Goal: Communication & Community: Answer question/provide support

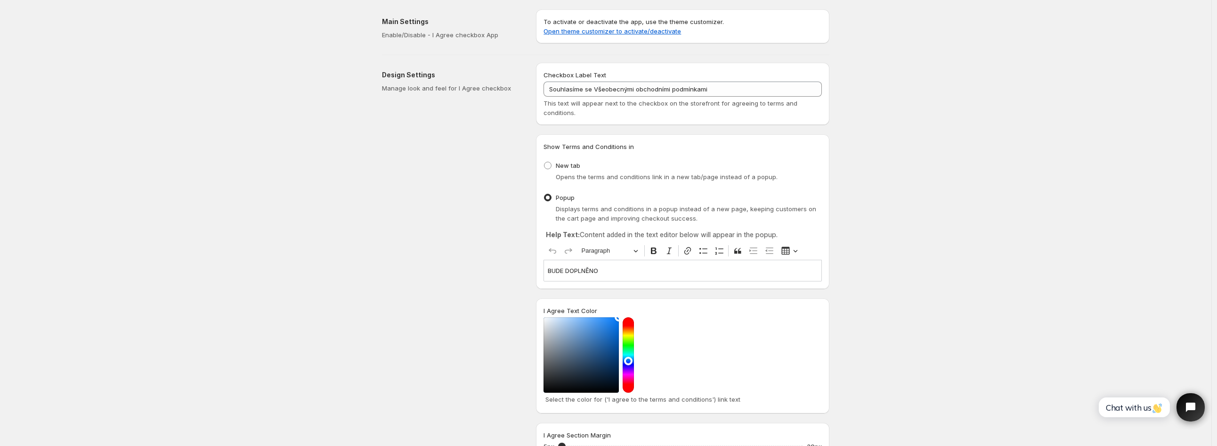
click at [595, 272] on p "BUDE DOPLNĚNO" at bounding box center [683, 270] width 270 height 9
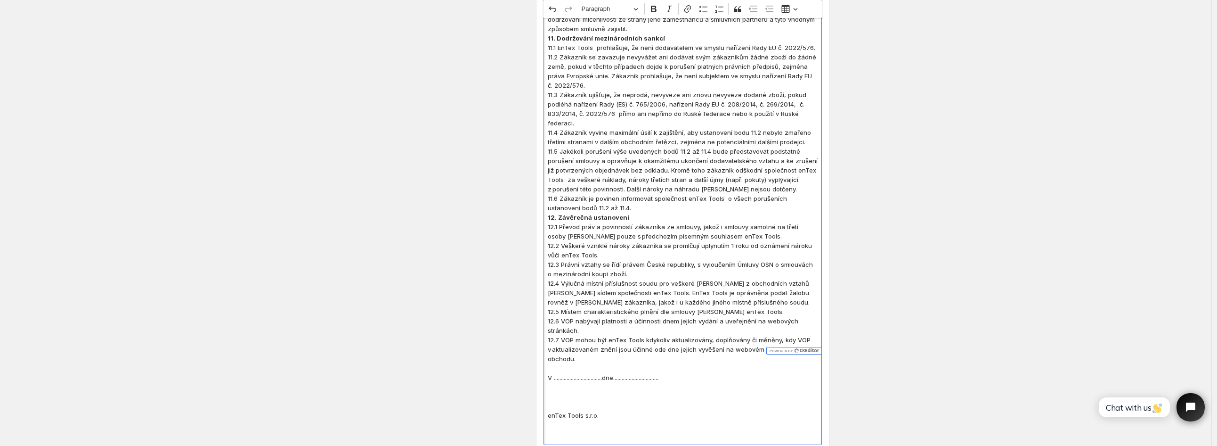
scroll to position [2318, 0]
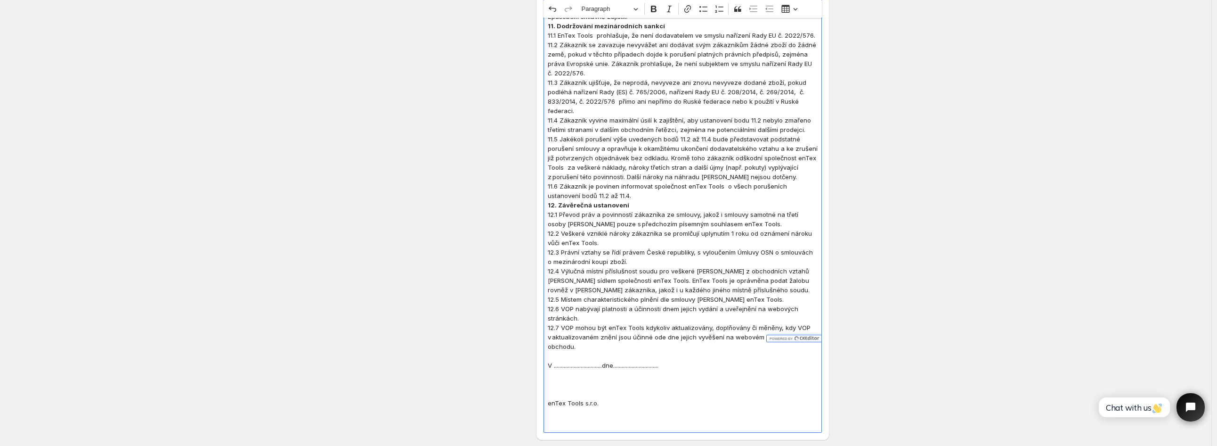
drag, startPoint x: 693, startPoint y: 270, endPoint x: 544, endPoint y: 272, distance: 149.3
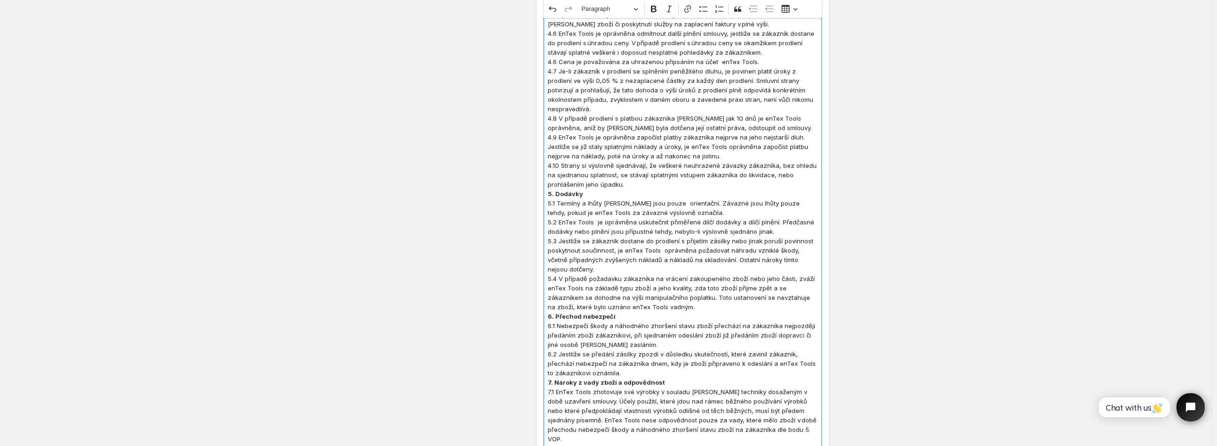
scroll to position [957, 0]
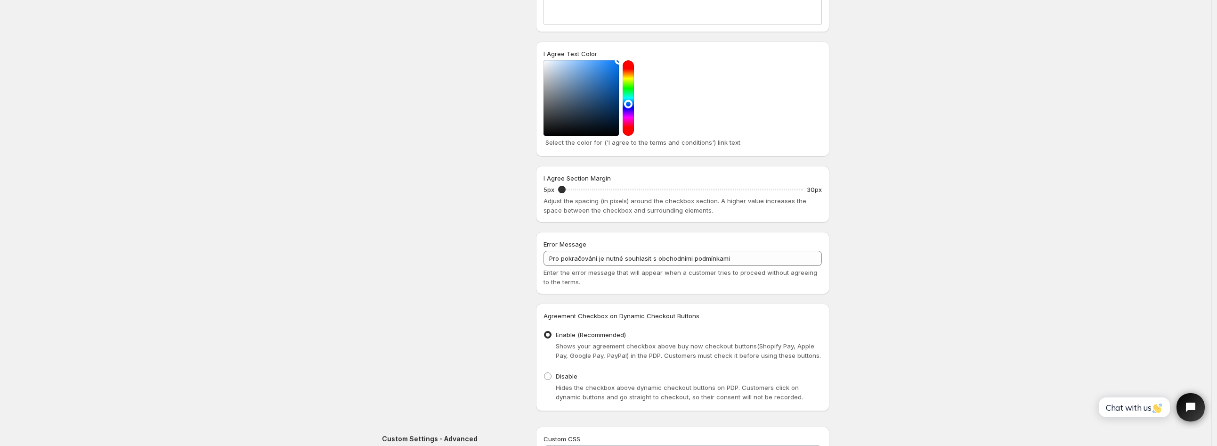
scroll to position [2700, 0]
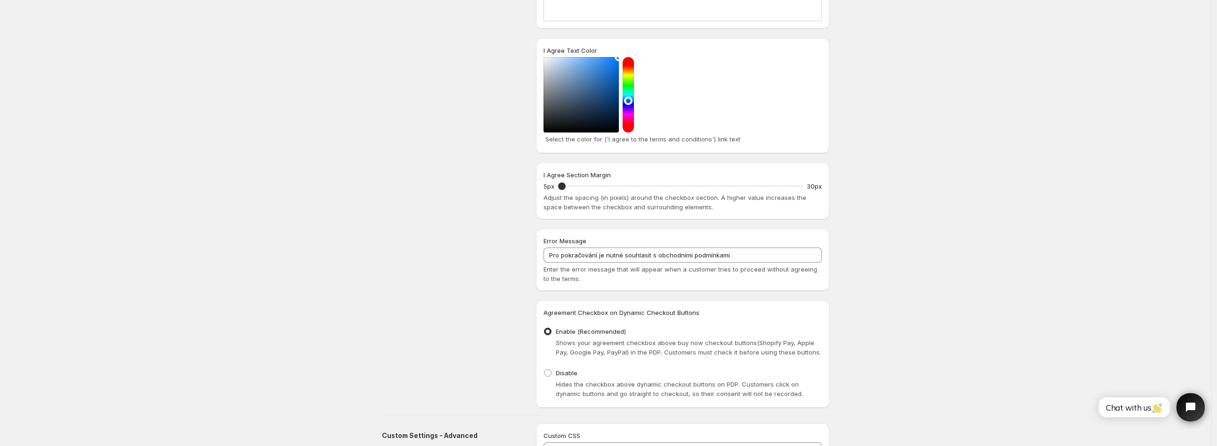
drag, startPoint x: 586, startPoint y: 426, endPoint x: 1028, endPoint y: 358, distance: 448.1
click at [1134, 408] on span "Chat with us" at bounding box center [1134, 407] width 57 height 10
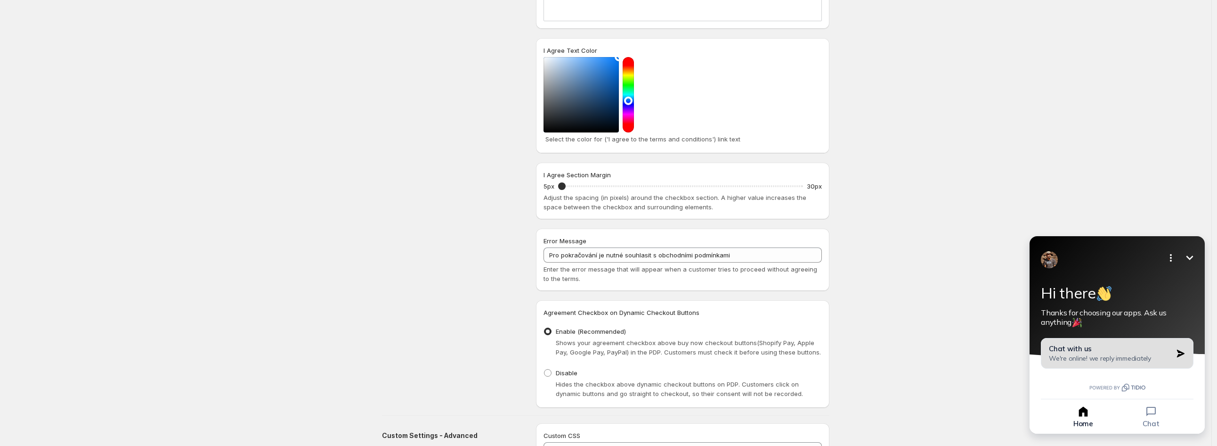
click at [1097, 351] on div "Chat with us We're online! we reply immediately" at bounding box center [1110, 353] width 123 height 18
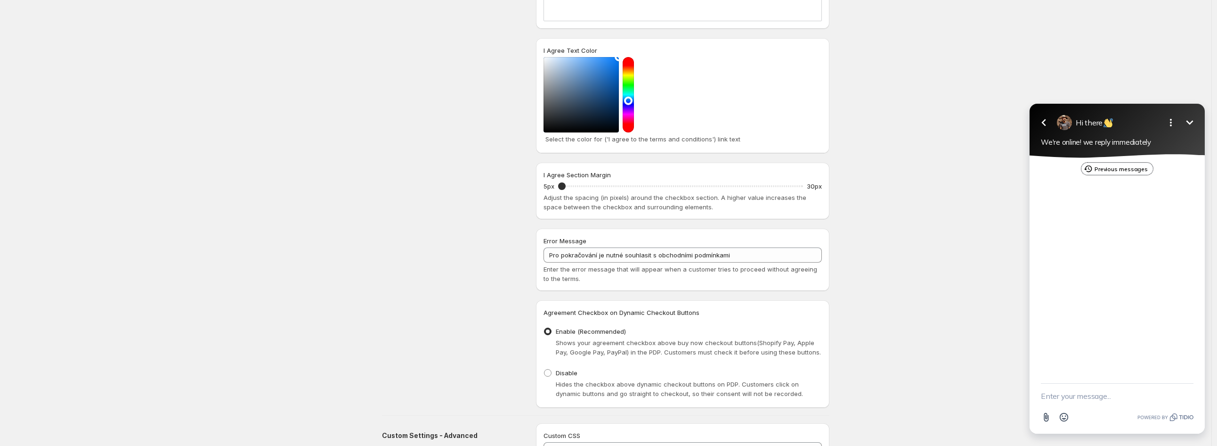
click at [1125, 165] on button "Previous messages" at bounding box center [1118, 169] width 72 height 12
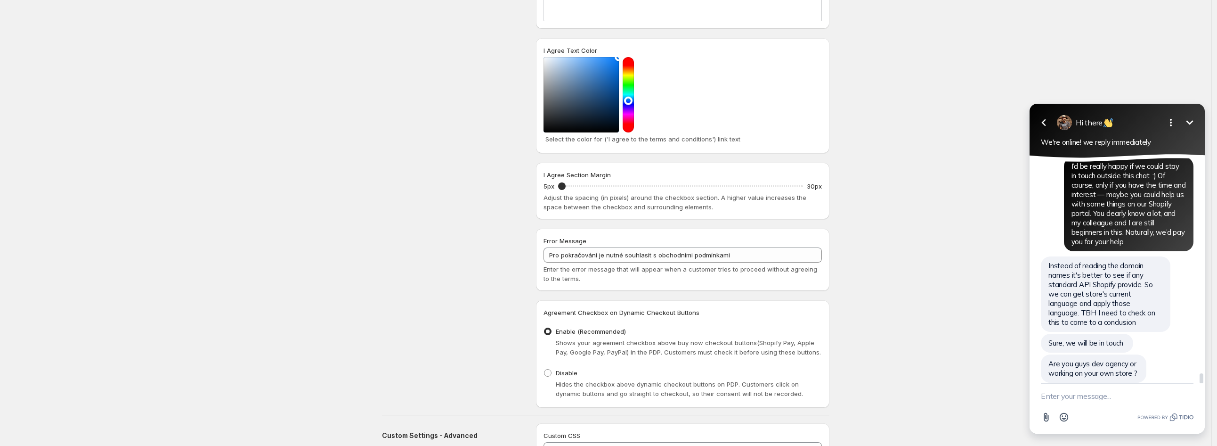
scroll to position [4928, 0]
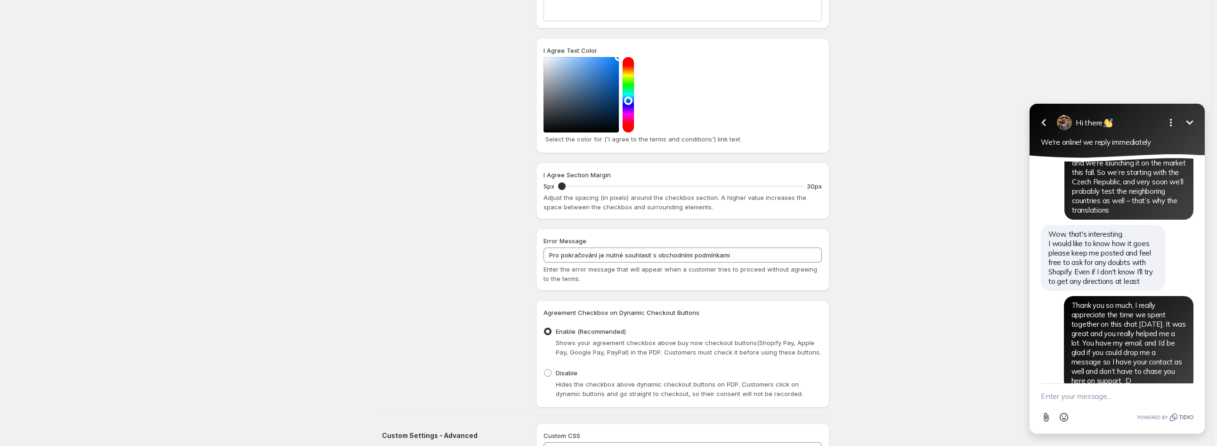
click at [1093, 398] on textarea "New message" at bounding box center [1117, 395] width 153 height 24
type textarea "Hi, Its [PERSON_NAME] here... we were in touch few weeks ago... we talked about…"
paste textarea "New message"
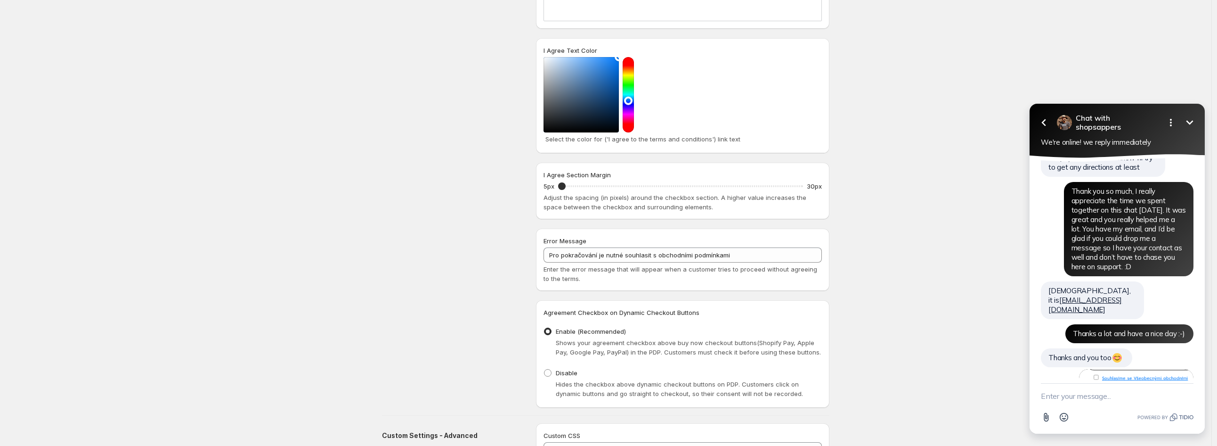
scroll to position [5066, 0]
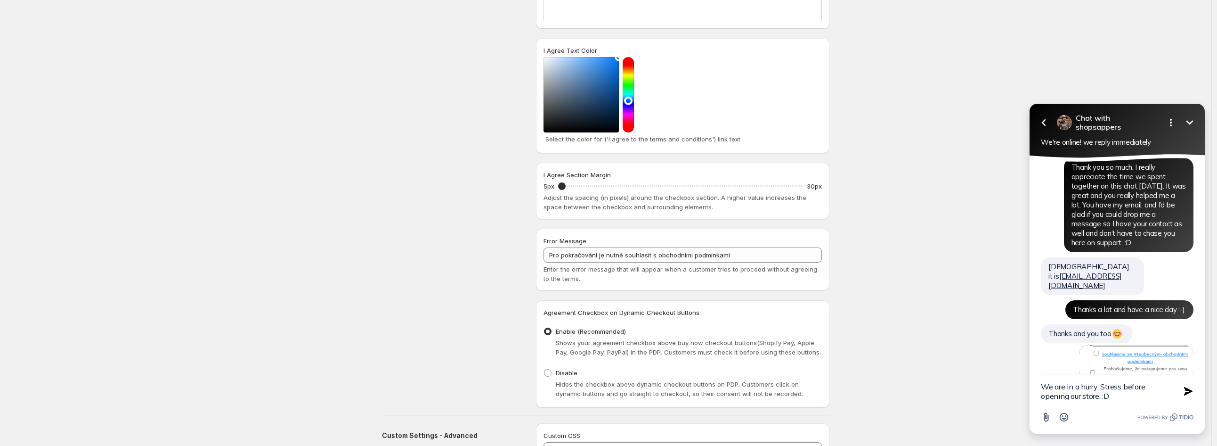
type textarea "We are in a hurry. Stress before opening our store. :D"
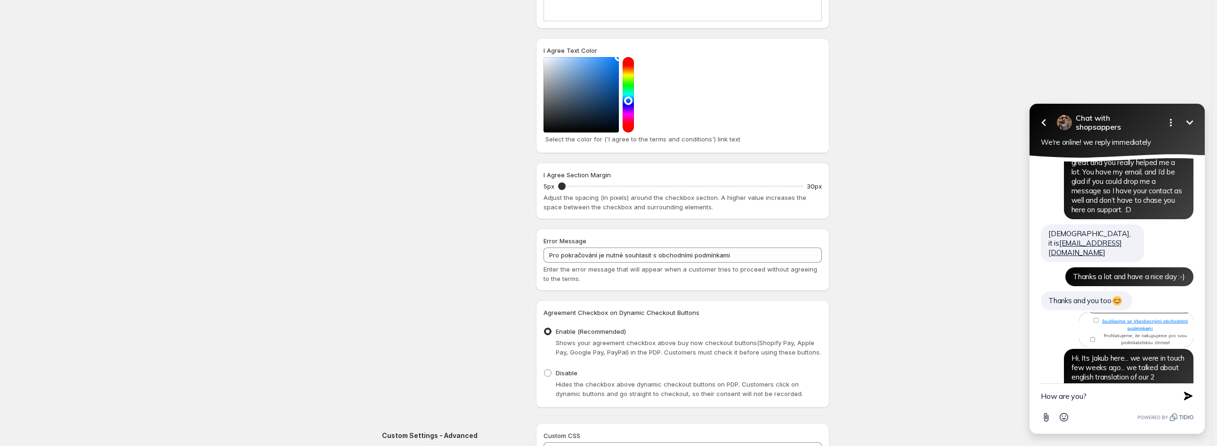
type textarea "How are you?"
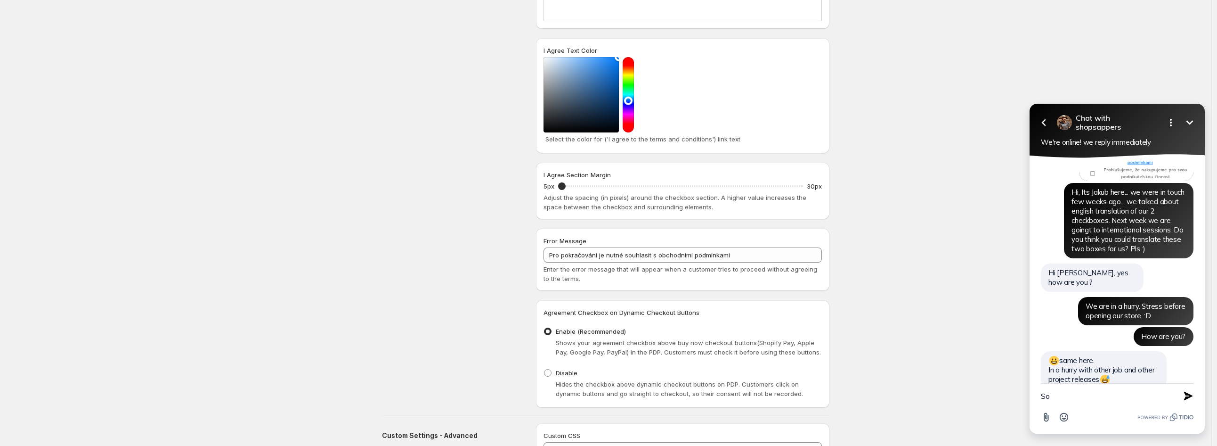
scroll to position [5245, 0]
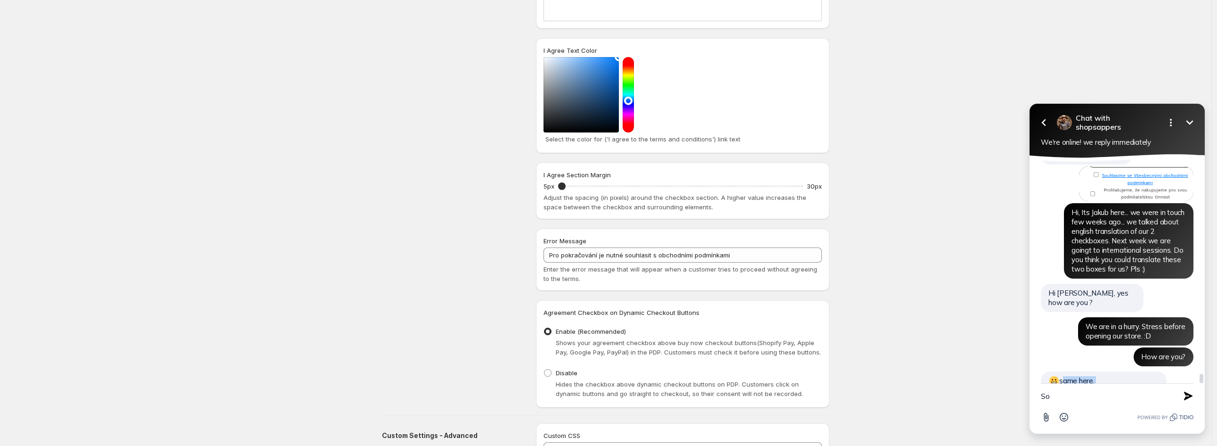
drag, startPoint x: 1061, startPoint y: 261, endPoint x: 1091, endPoint y: 277, distance: 33.7
click at [1107, 376] on span "same here. In a hurry with other job and other project releases" at bounding box center [1103, 390] width 108 height 28
copy span "same here. In a hurry with other job and other project releases"
click at [1058, 391] on textarea "So" at bounding box center [1105, 395] width 129 height 24
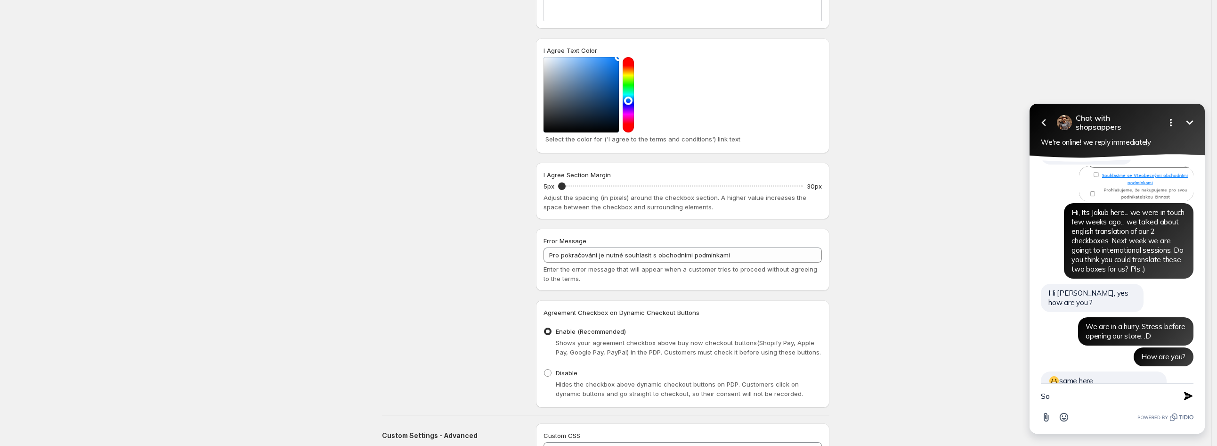
click at [1058, 391] on textarea "So" at bounding box center [1105, 395] width 129 height 24
click at [1058, 392] on textarea "So" at bounding box center [1105, 395] width 129 height 24
paste textarea "That’s good news — glad to hear things are going well! 😄 We’ve got to keep it p…"
click at [1100, 395] on textarea "That’s good news — glad to hear things are going well! 😄 We’ve got to keep it p…" at bounding box center [1105, 386] width 129 height 43
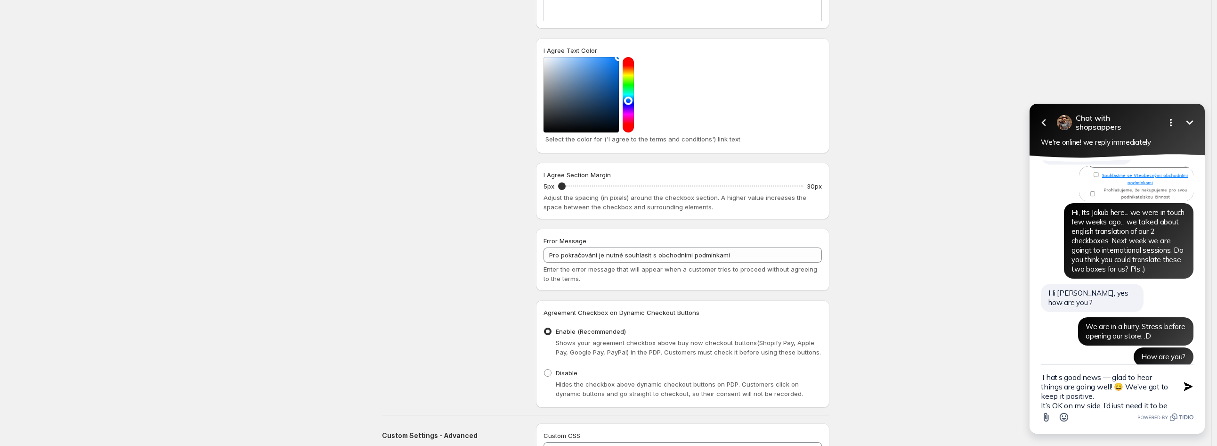
click at [1125, 387] on textarea "That’s good news — glad to hear things are going well! 😄 We’ve got to keep it p…" at bounding box center [1105, 386] width 129 height 43
type textarea "That’s good news — glad to hear things are going well! :) We’ve got to keep it …"
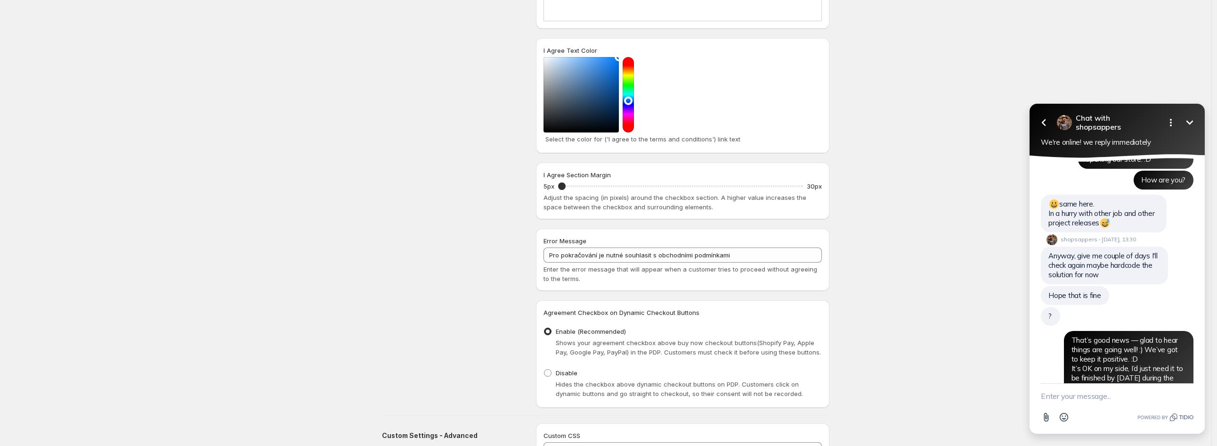
scroll to position [5443, 0]
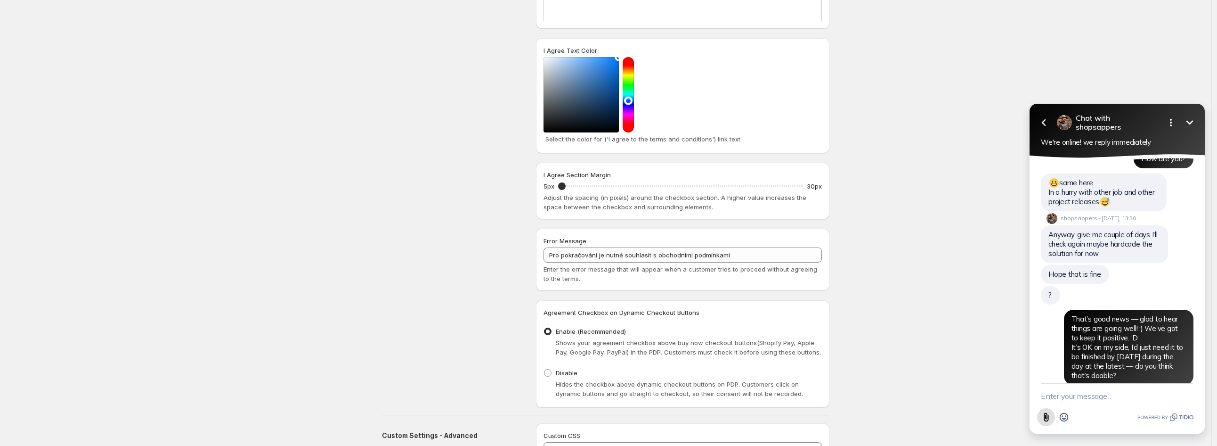
click at [1051, 421] on icon "Attach file button" at bounding box center [1046, 417] width 10 height 10
click at [1167, 120] on icon "Open options" at bounding box center [1170, 122] width 11 height 11
click at [1150, 150] on span "Turn off notifications" at bounding box center [1148, 151] width 71 height 9
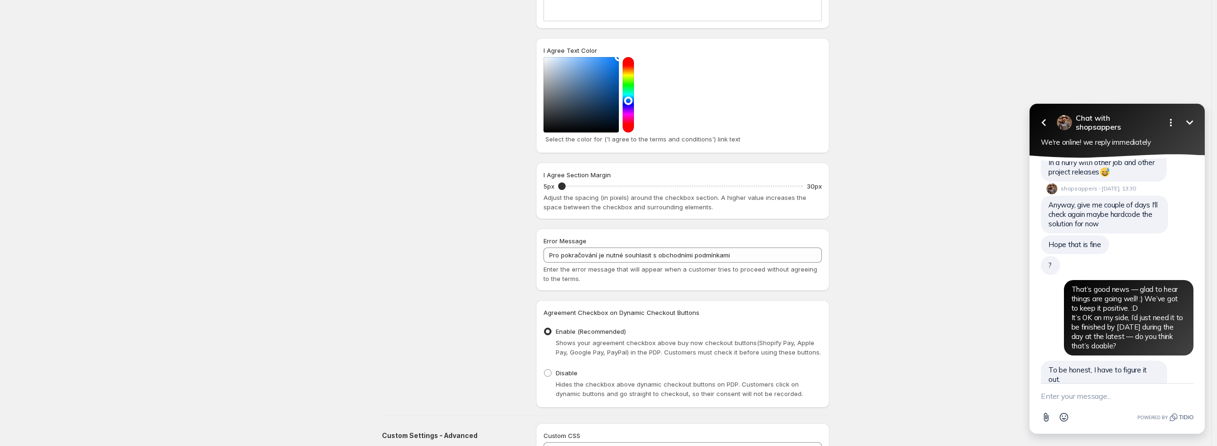
scroll to position [5452, 0]
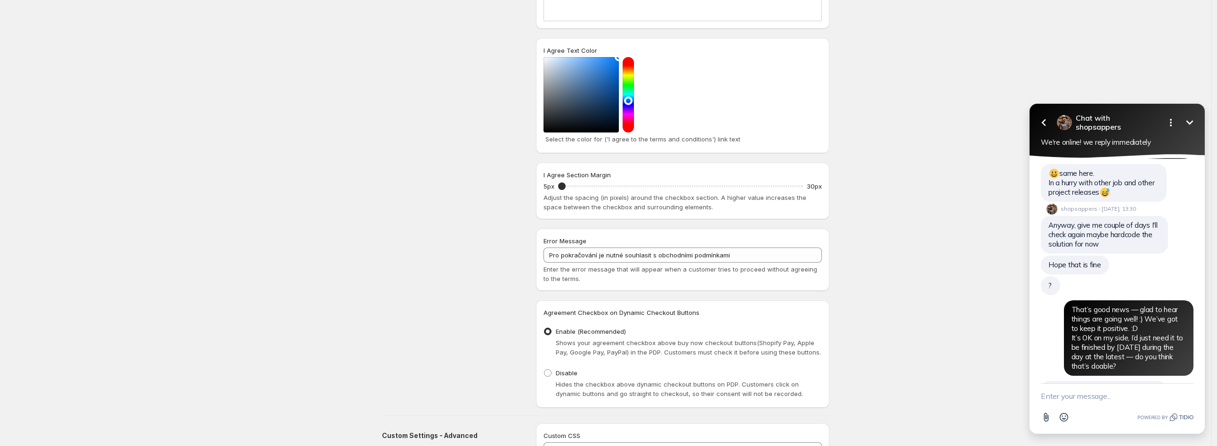
click at [1116, 399] on textarea "New message" at bounding box center [1117, 395] width 153 height 24
click at [1120, 399] on textarea "New message" at bounding box center [1117, 395] width 153 height 24
type textarea "It is live store"
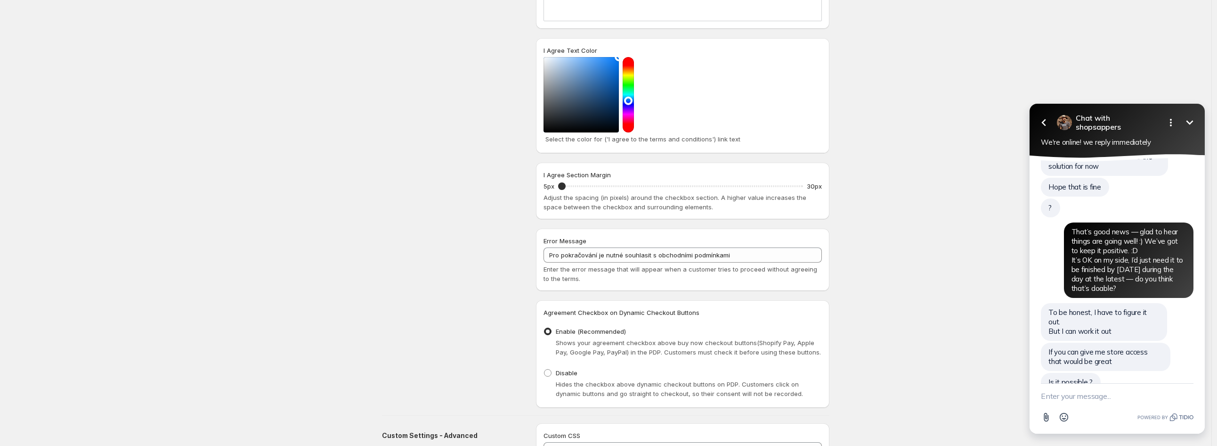
scroll to position [5509, 0]
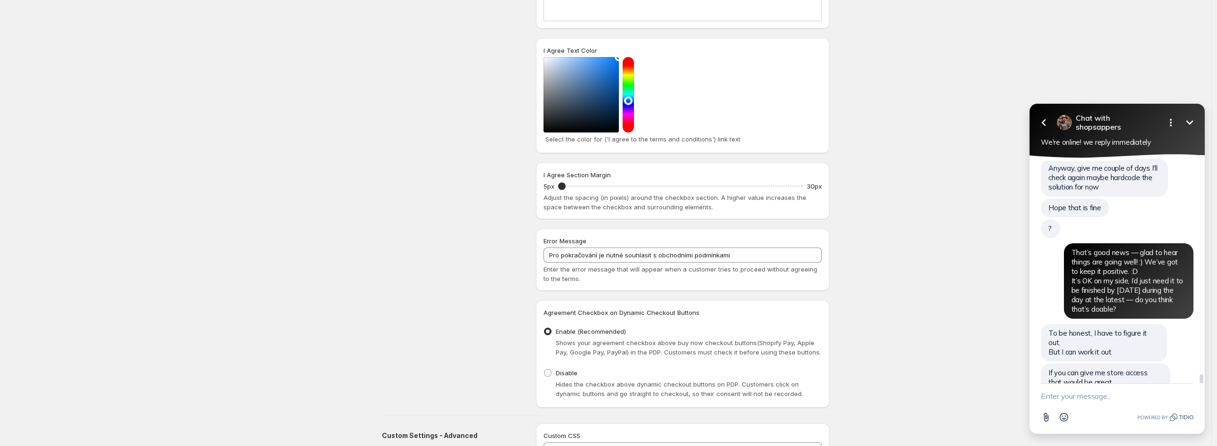
drag, startPoint x: 1049, startPoint y: 353, endPoint x: 1119, endPoint y: 369, distance: 72.5
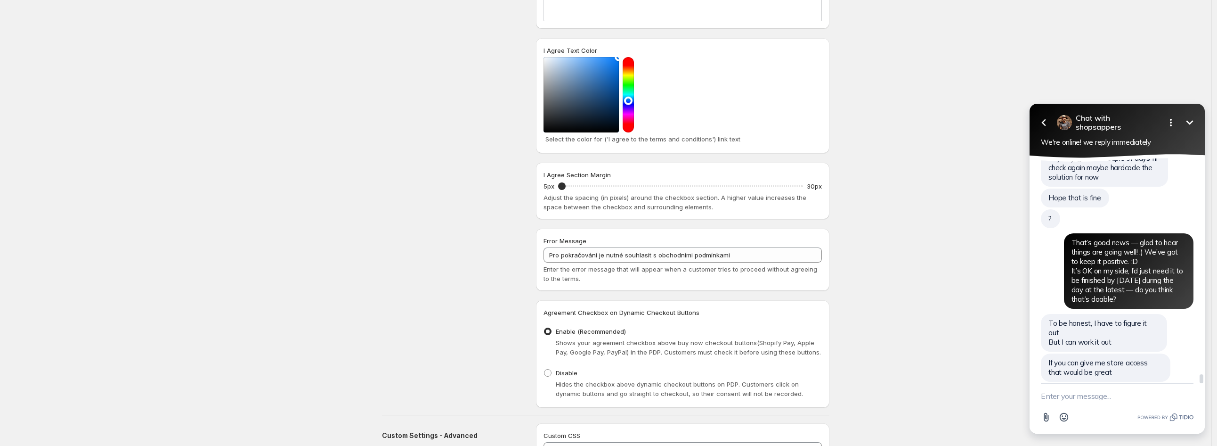
scroll to position [5522, 0]
copy span "Do you have any staging or dev store for the same ?"
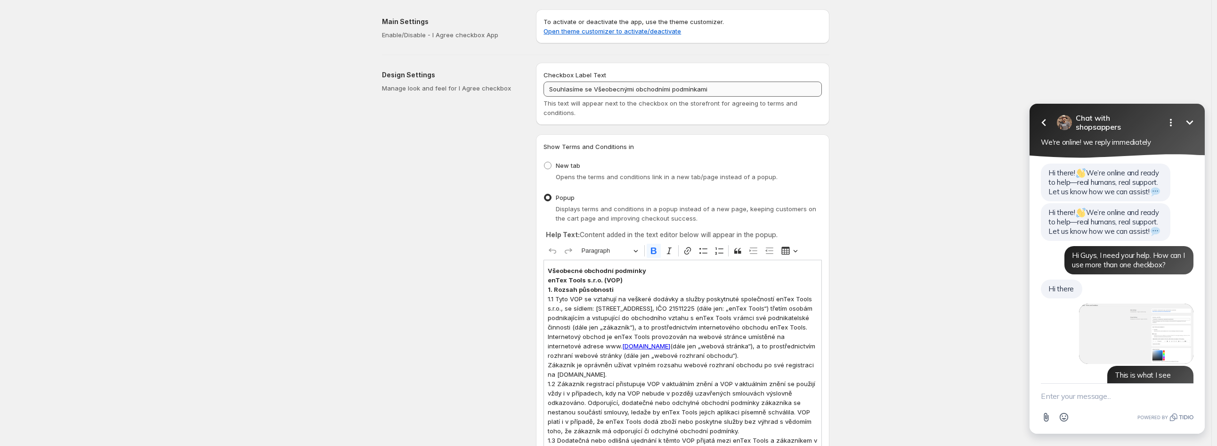
scroll to position [5497, 0]
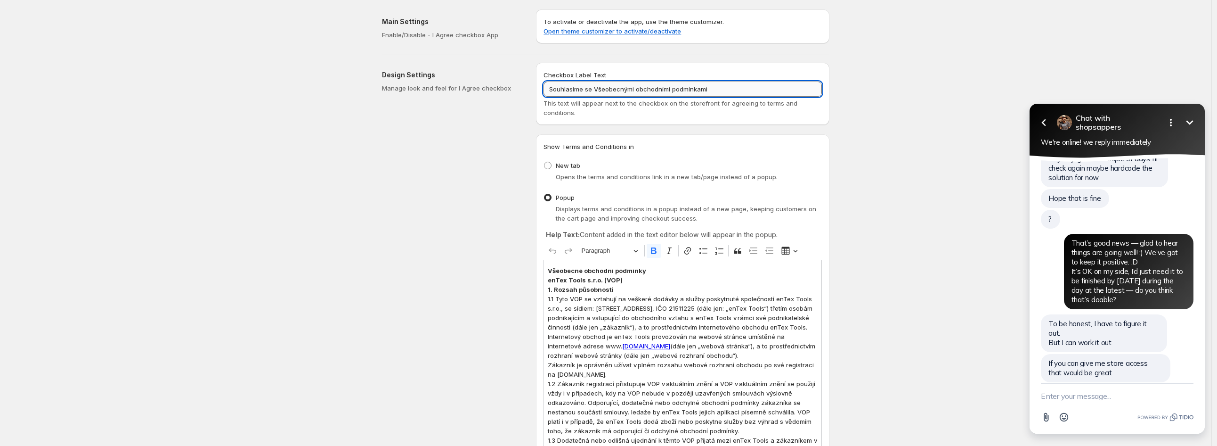
drag, startPoint x: 714, startPoint y: 90, endPoint x: 585, endPoint y: 83, distance: 129.7
click at [1086, 386] on textarea "New message" at bounding box center [1117, 395] width 153 height 24
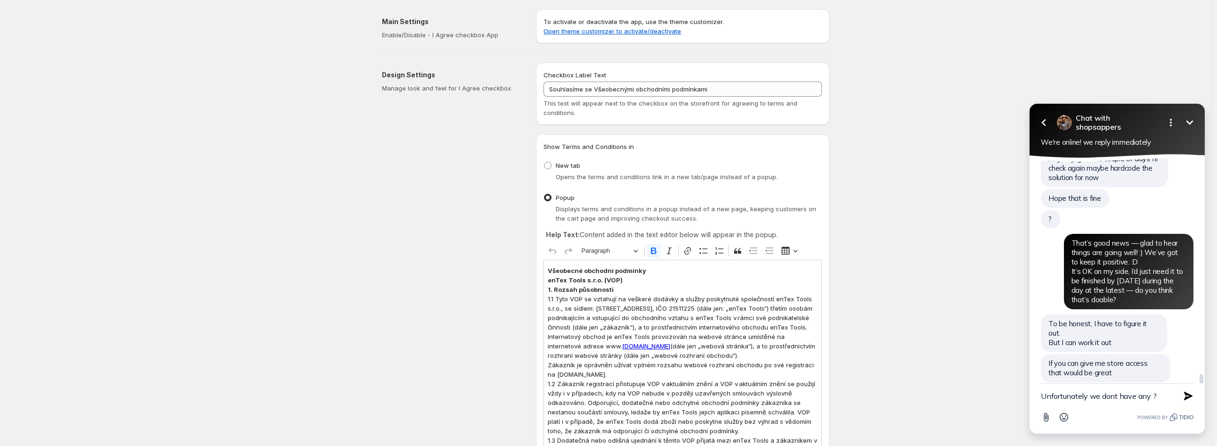
type textarea "Unfortunately we dont have any"
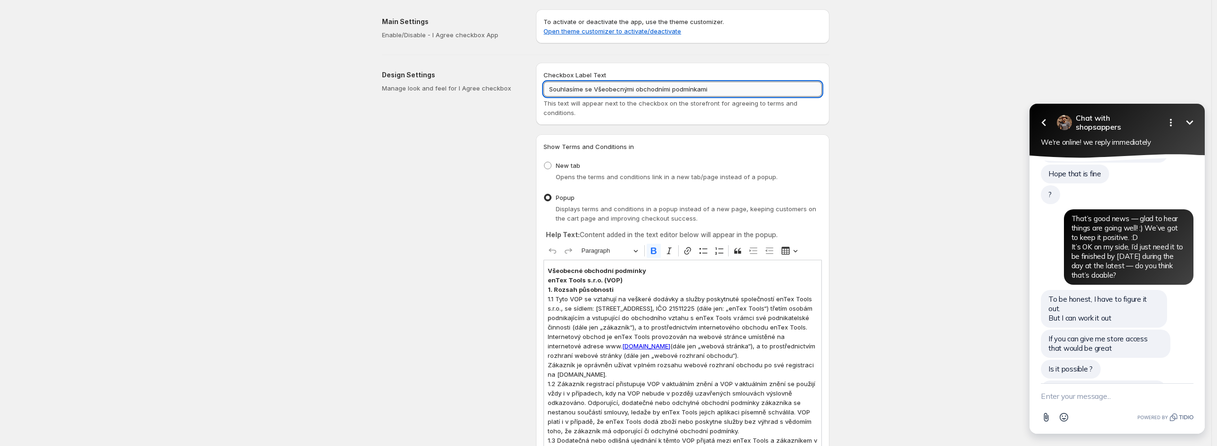
paste input "We agree to the Terms and Conditions."
type input "We agree to the Terms and Conditions."
click at [1076, 387] on textarea "New message" at bounding box center [1117, 395] width 153 height 24
drag, startPoint x: 1097, startPoint y: 396, endPoint x: 959, endPoint y: 380, distance: 138.9
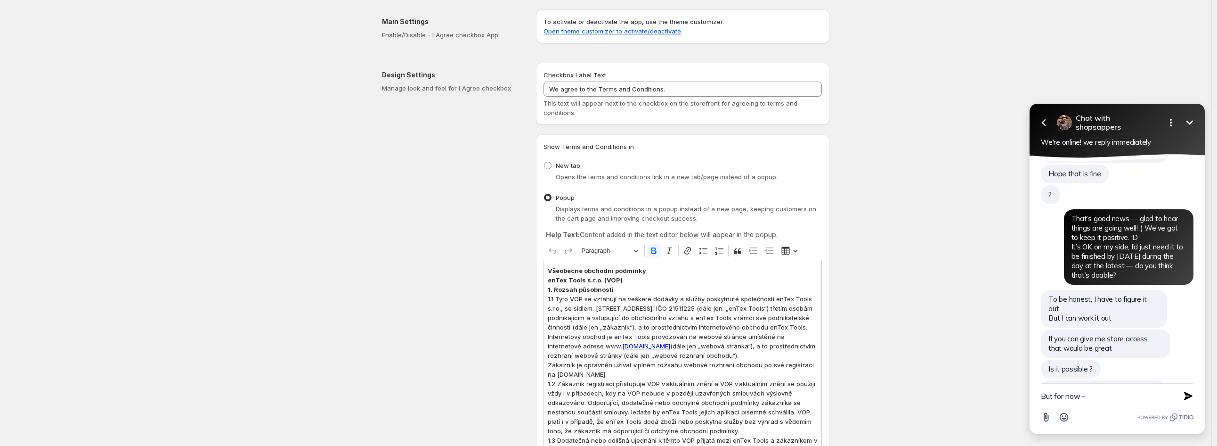
click at [1018, 380] on html "Go back Chat with shopsappers Minimize Open options We're online! we reply imme…" at bounding box center [1118, 270] width 200 height 352
paste textarea "For now, it will be more than enough if you just rename the newly added second …"
type textarea "For now, it will be more than enough if you just rename the newly added second …"
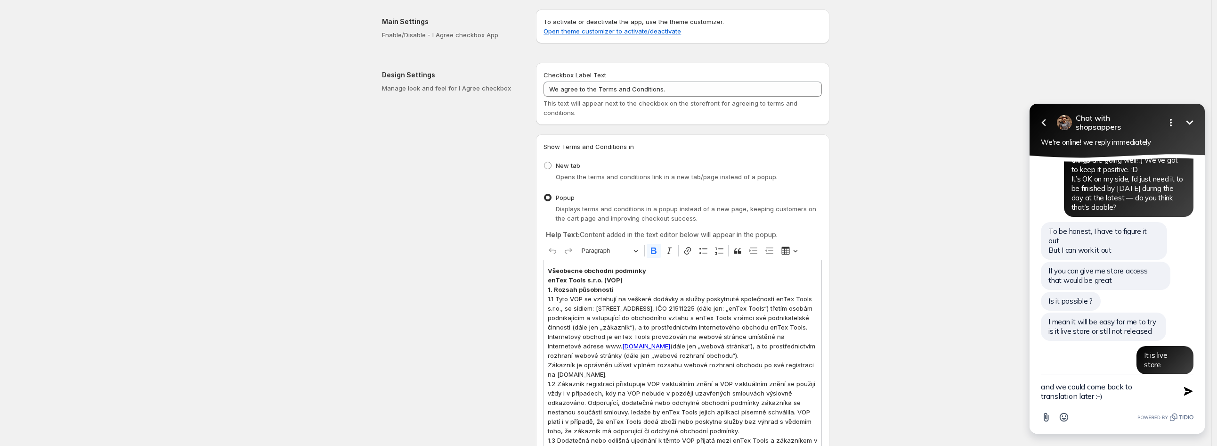
click at [1136, 386] on textarea "and we could come back to translation later :-)" at bounding box center [1105, 391] width 129 height 34
type textarea "and we could come back to permanent translation later :-)"
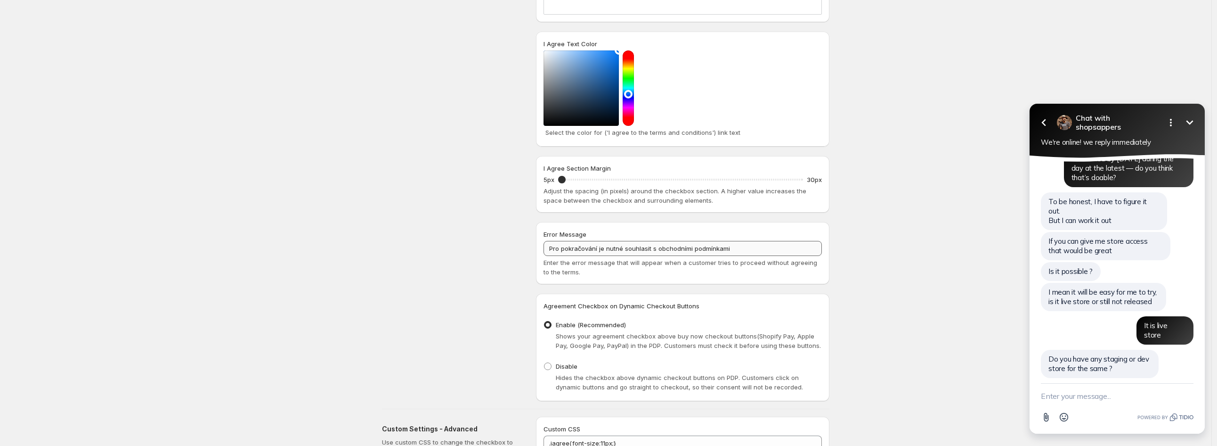
scroll to position [5643, 0]
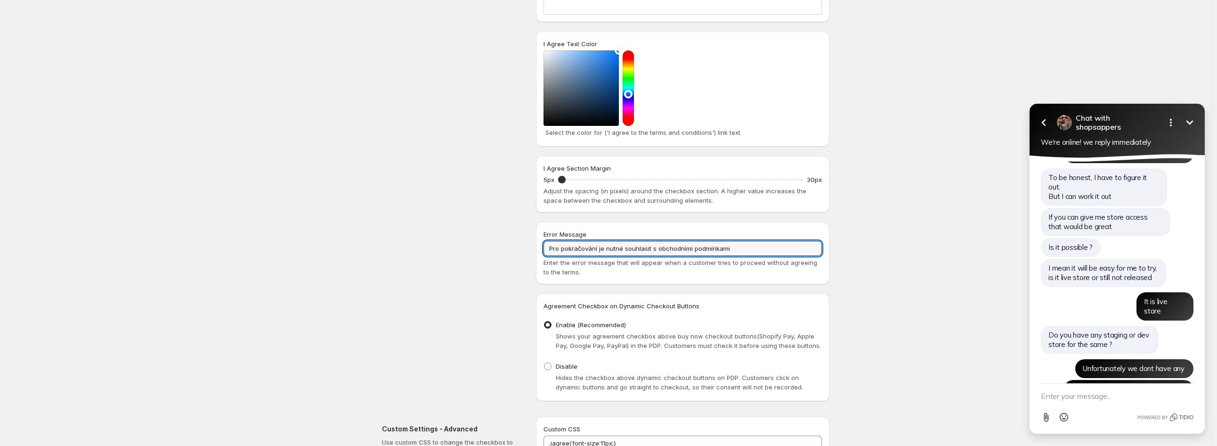
drag, startPoint x: 757, startPoint y: 193, endPoint x: 521, endPoint y: 197, distance: 236.1
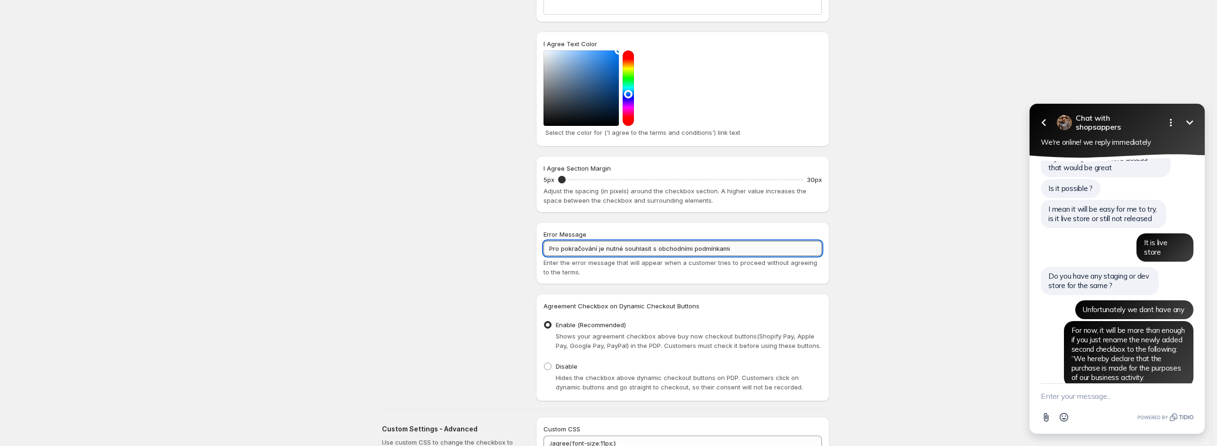
paste input "Agreement to the terms and conditions is required to continue."
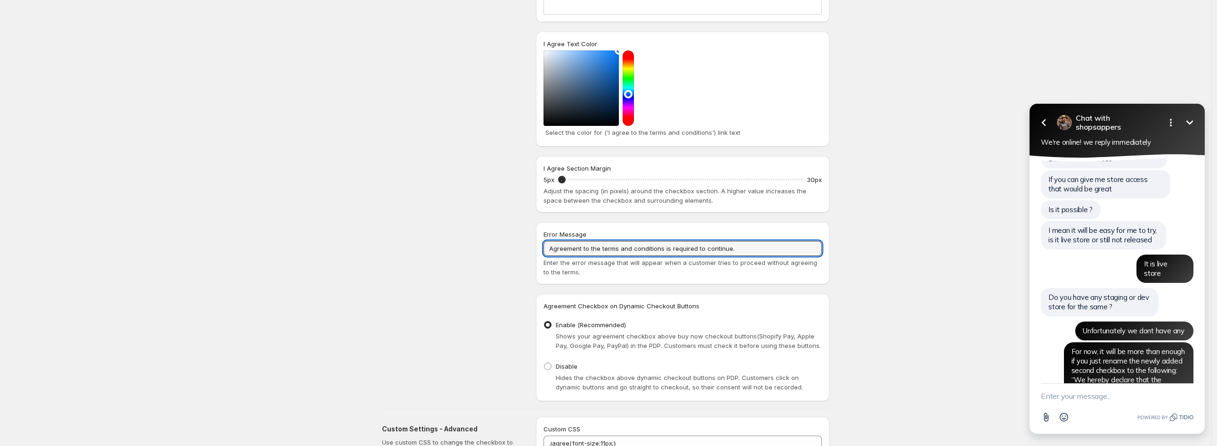
type input "Agreement to the terms and conditions is required to continue."
click at [1075, 395] on textarea "New message" at bounding box center [1117, 395] width 153 height 24
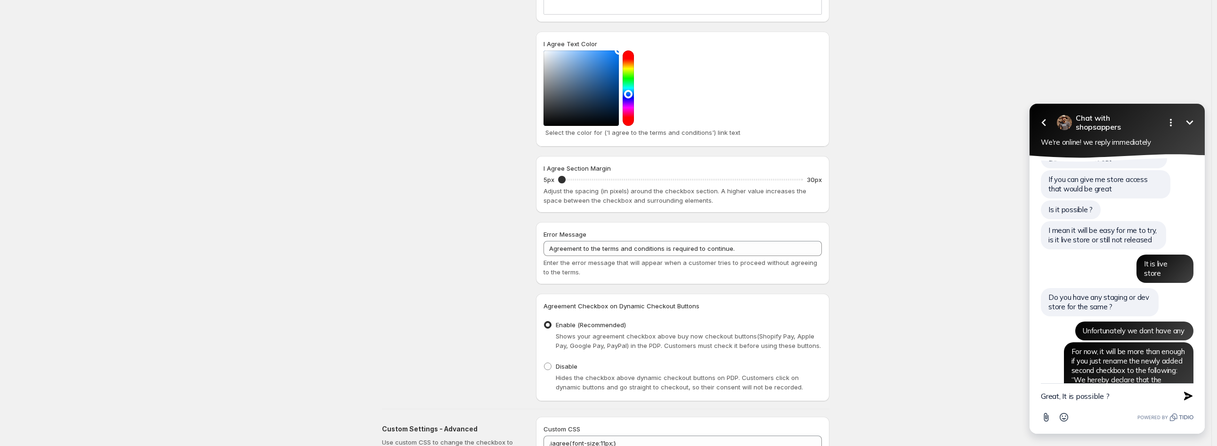
type textarea "Great, It is possible"
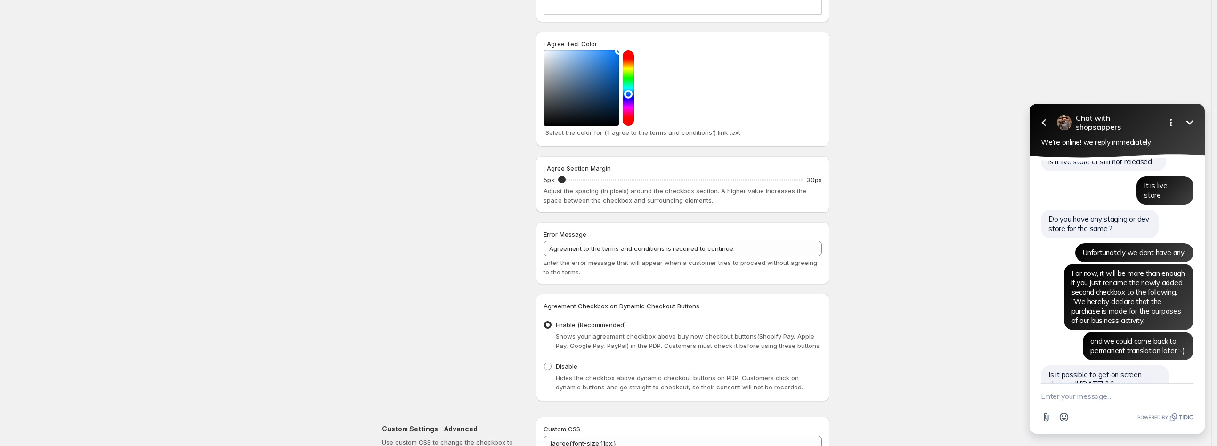
scroll to position [5738, 0]
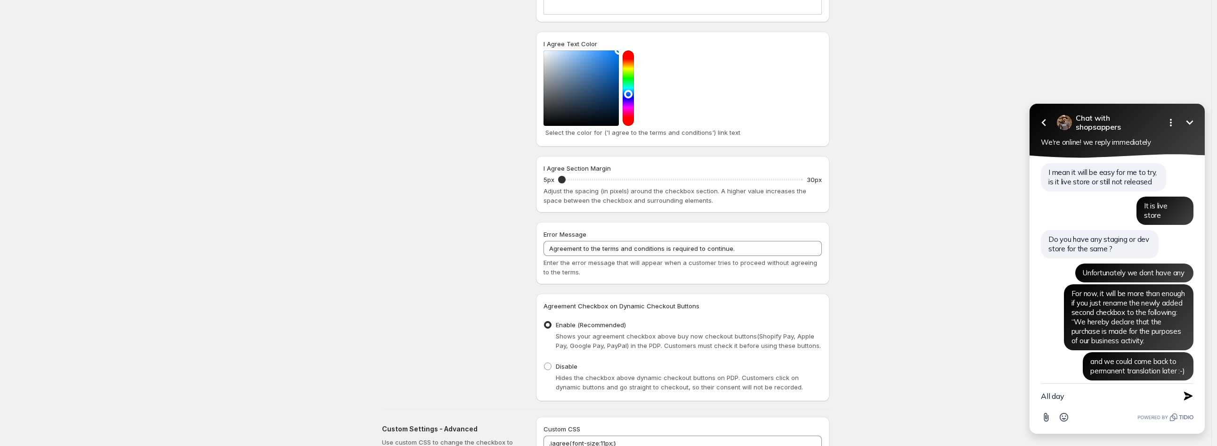
type textarea "All day)"
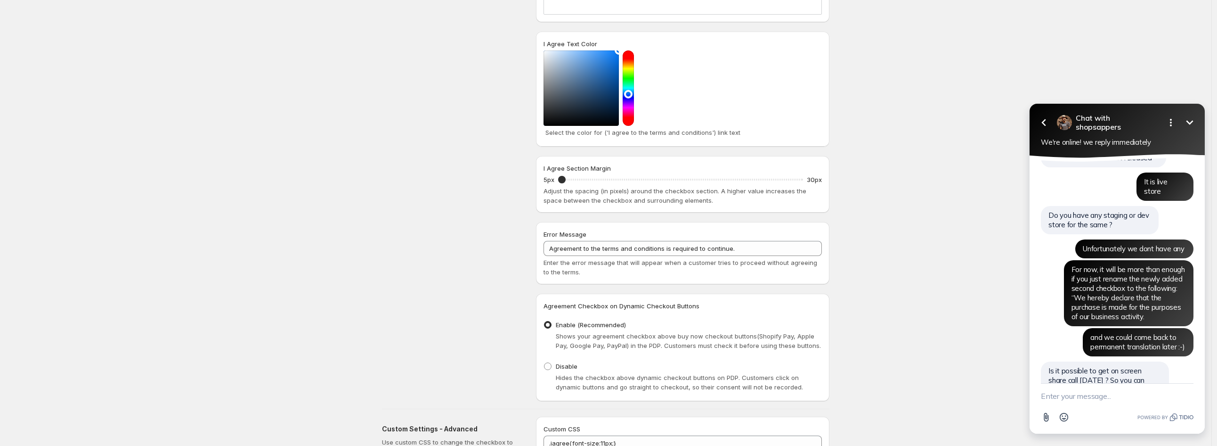
scroll to position [5786, 0]
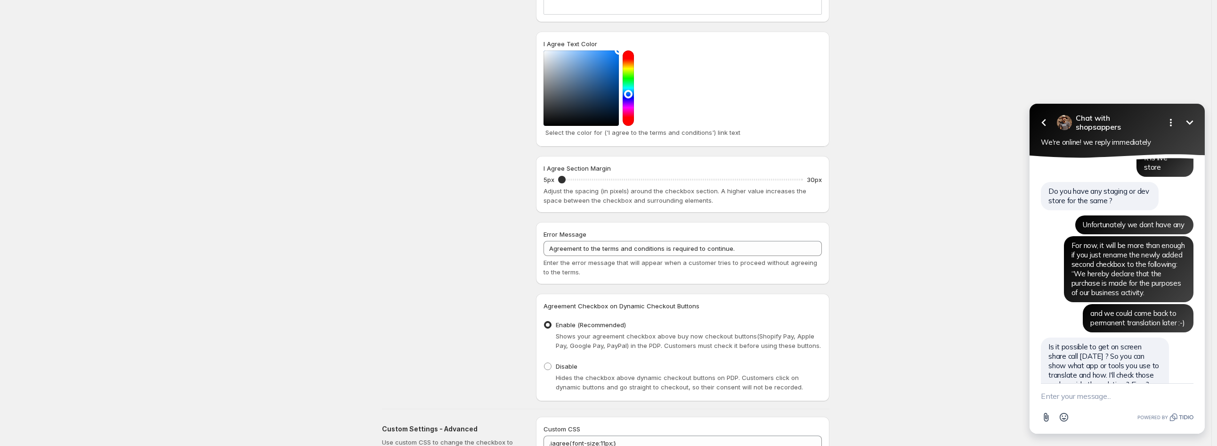
click at [1097, 391] on textarea "New message" at bounding box center [1117, 395] width 153 height 24
drag, startPoint x: 1100, startPoint y: 393, endPoint x: 1095, endPoint y: 393, distance: 5.2
click at [1100, 393] on textarea "New message" at bounding box center [1117, 395] width 153 height 24
click at [1095, 393] on textarea "New message" at bounding box center [1117, 395] width 153 height 24
type textarea "Yup, definitely"
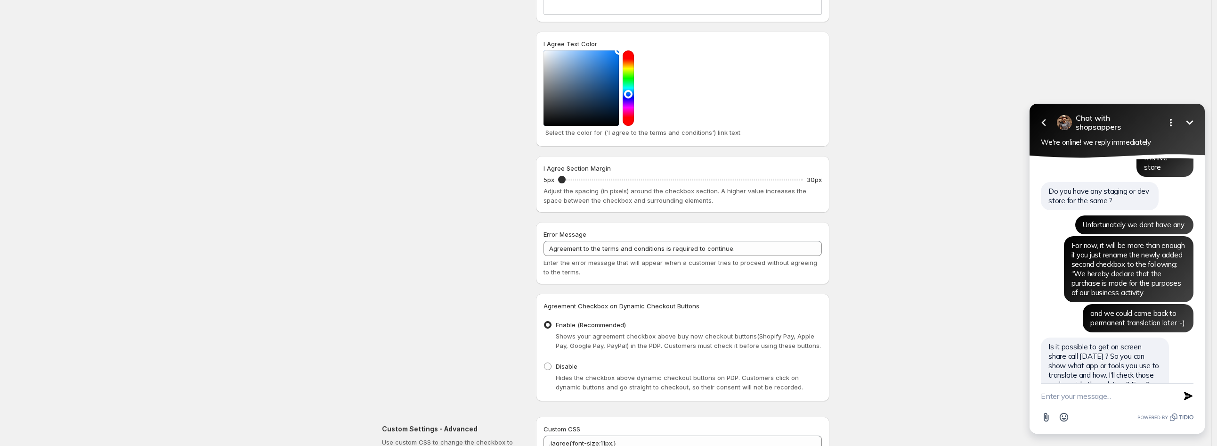
scroll to position [5810, 0]
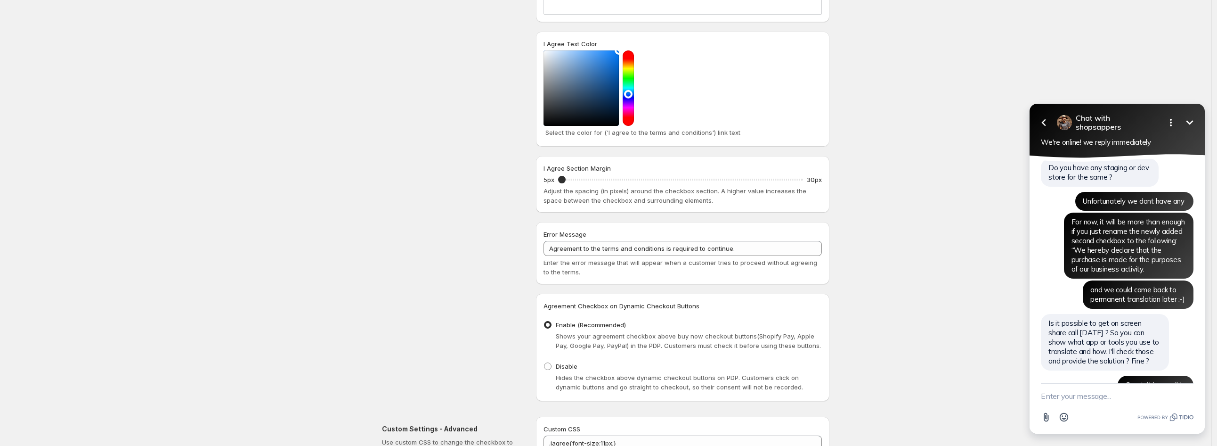
click at [1125, 393] on textarea "New message" at bounding box center [1117, 395] width 153 height 24
paste textarea "Can you send me an invite to the call?"
type textarea "Can you send me an invite to the call?"
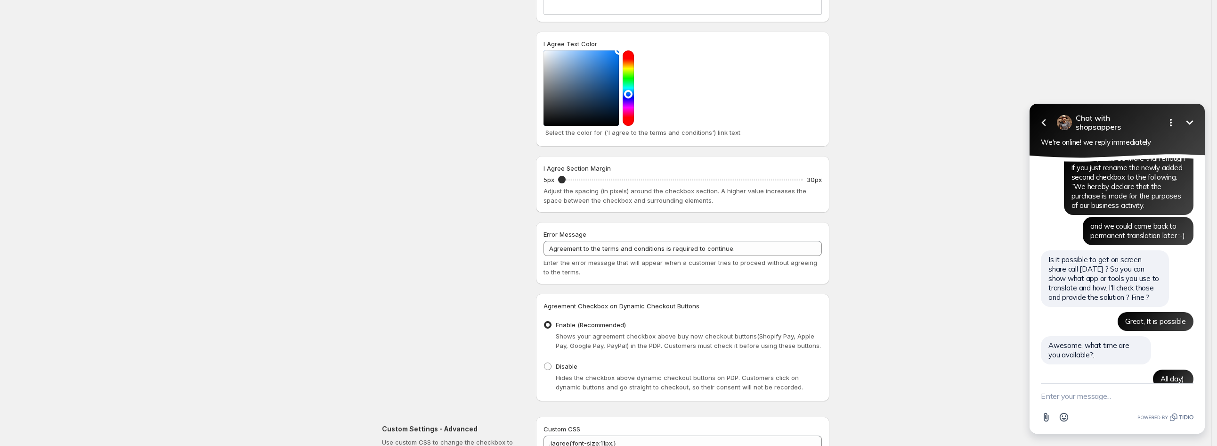
click at [1140, 397] on textarea "New message" at bounding box center [1117, 395] width 153 height 24
type textarea "X"
type textarea "Yes, I got it and see ya tommorow :)"
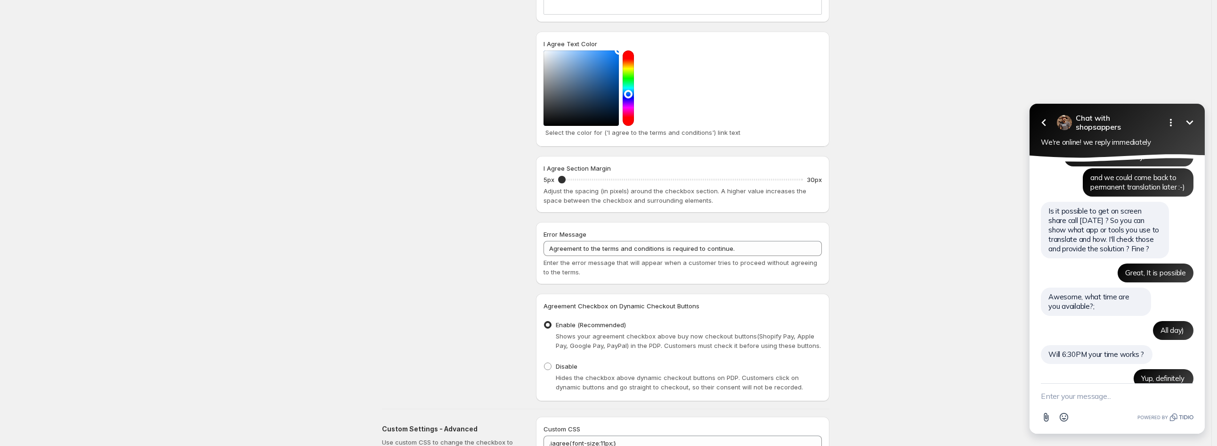
click at [1081, 393] on textarea "New message" at bounding box center [1117, 395] width 153 height 24
click at [1064, 122] on div at bounding box center [1064, 122] width 15 height 15
click at [1197, 122] on button "Minimize" at bounding box center [1190, 122] width 19 height 19
